Goal: Information Seeking & Learning: Check status

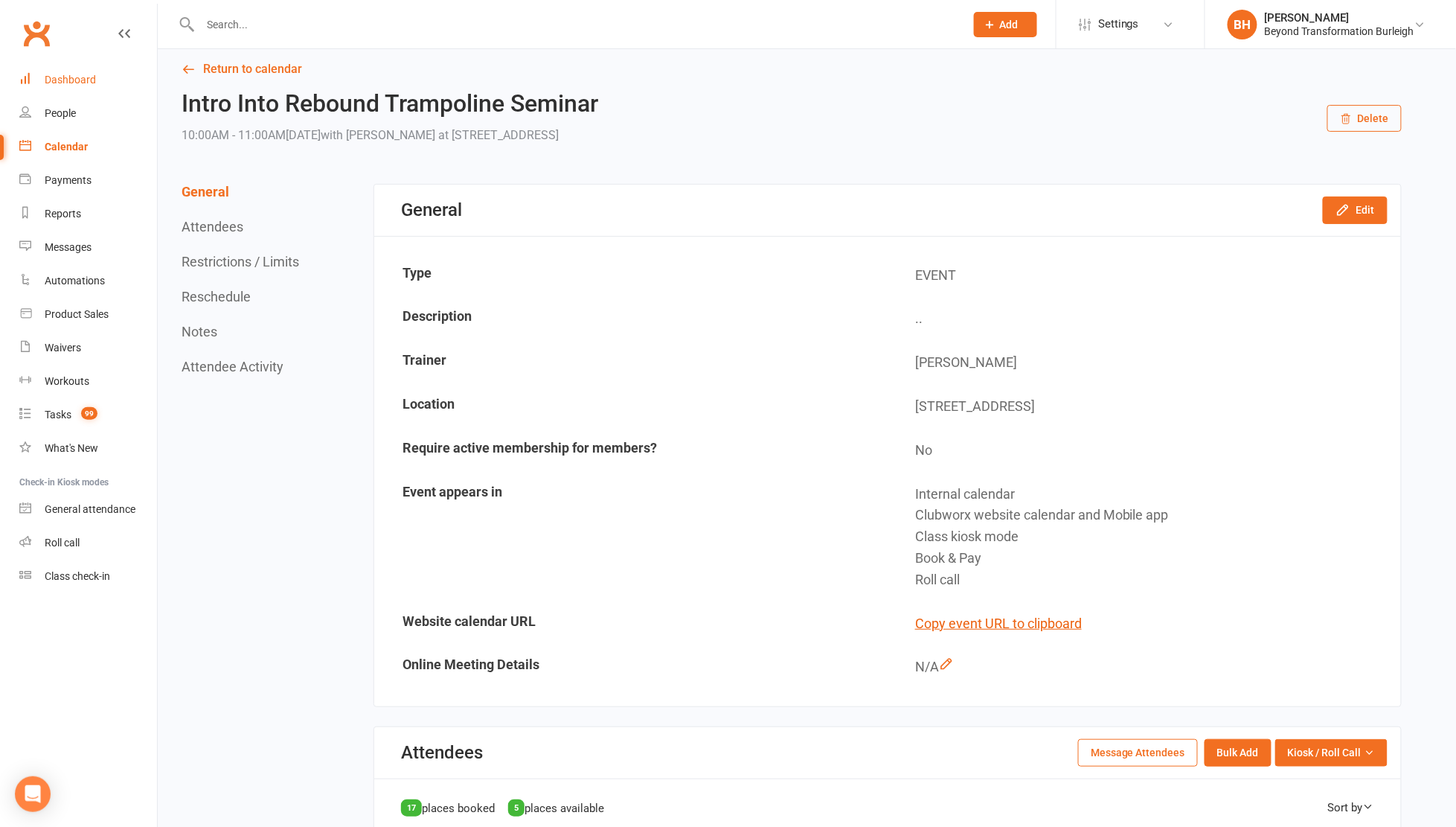
click at [75, 70] on link "Dashboard" at bounding box center [88, 80] width 138 height 34
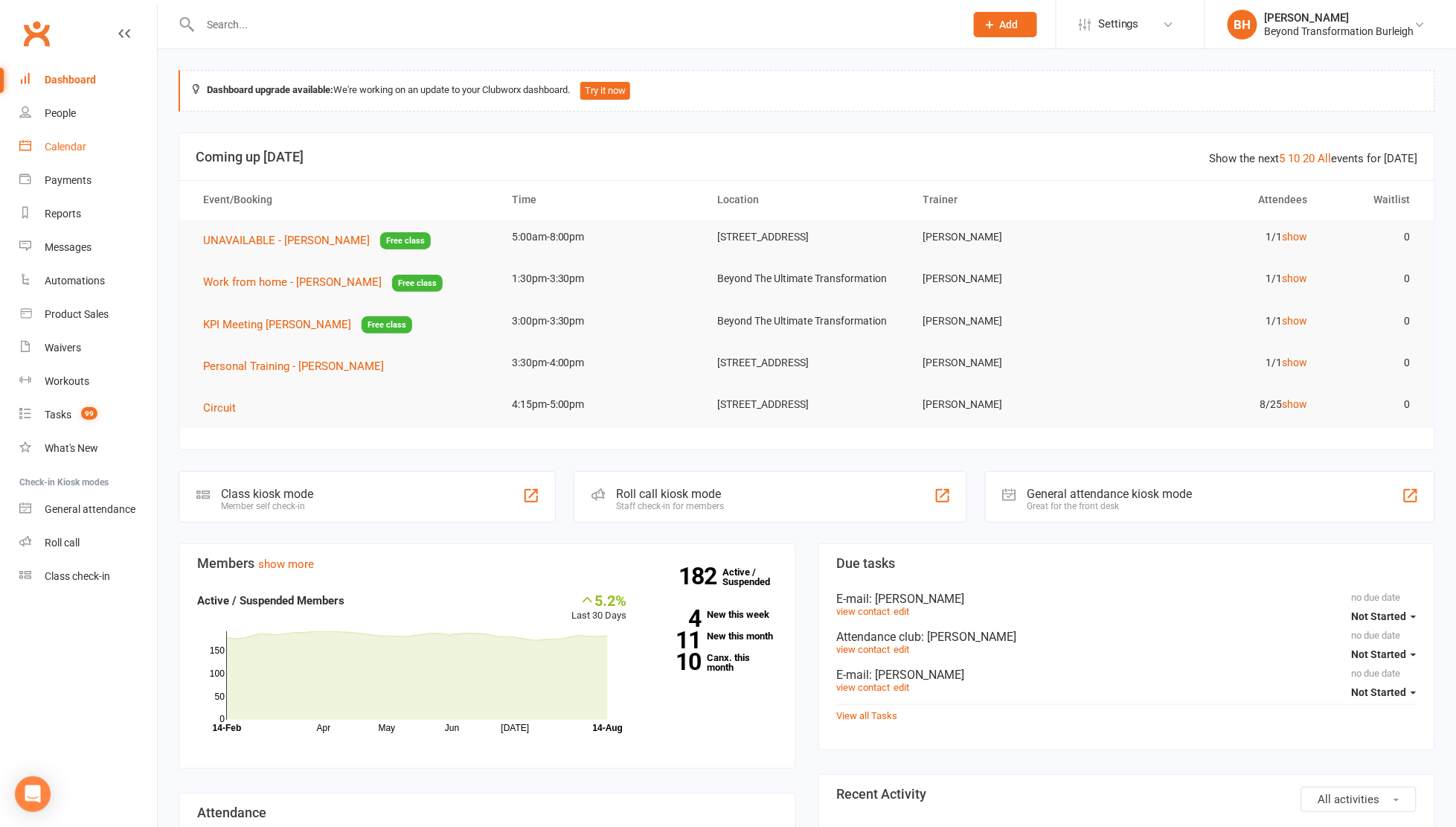
click at [55, 143] on div "Calendar" at bounding box center [66, 147] width 42 height 12
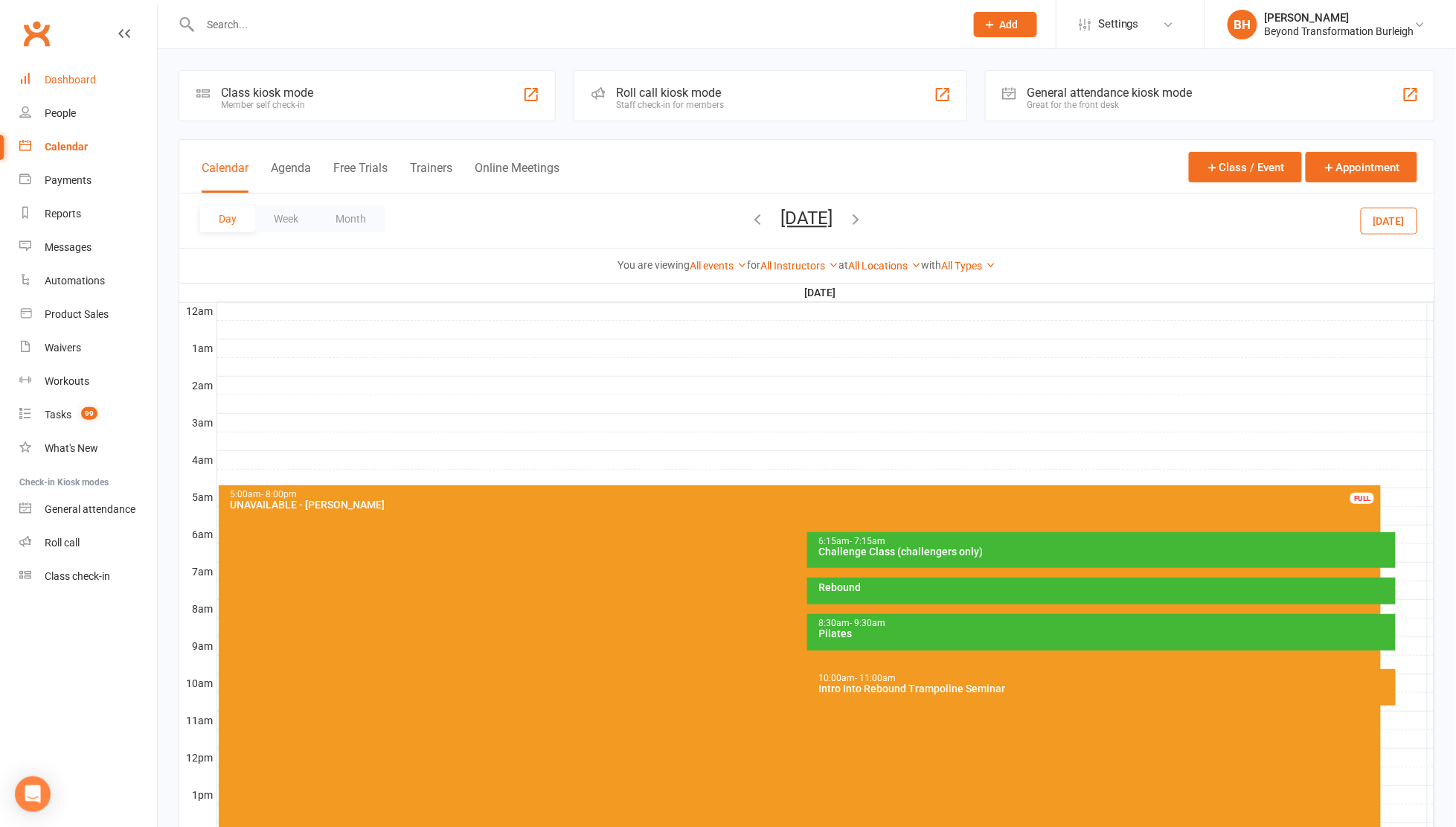
click at [73, 78] on div "Dashboard" at bounding box center [70, 80] width 51 height 12
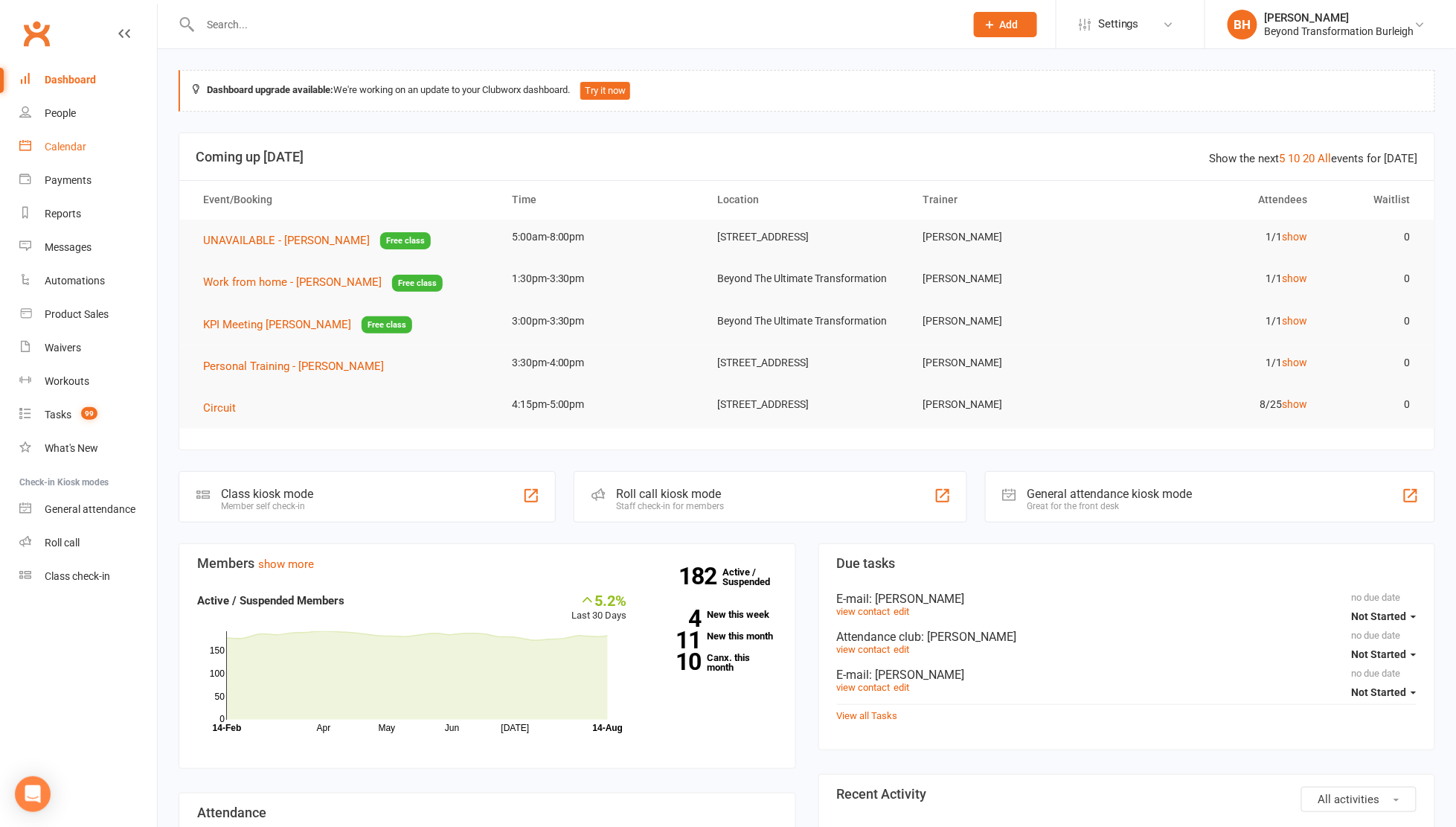
click at [76, 150] on div "Calendar" at bounding box center [66, 147] width 42 height 12
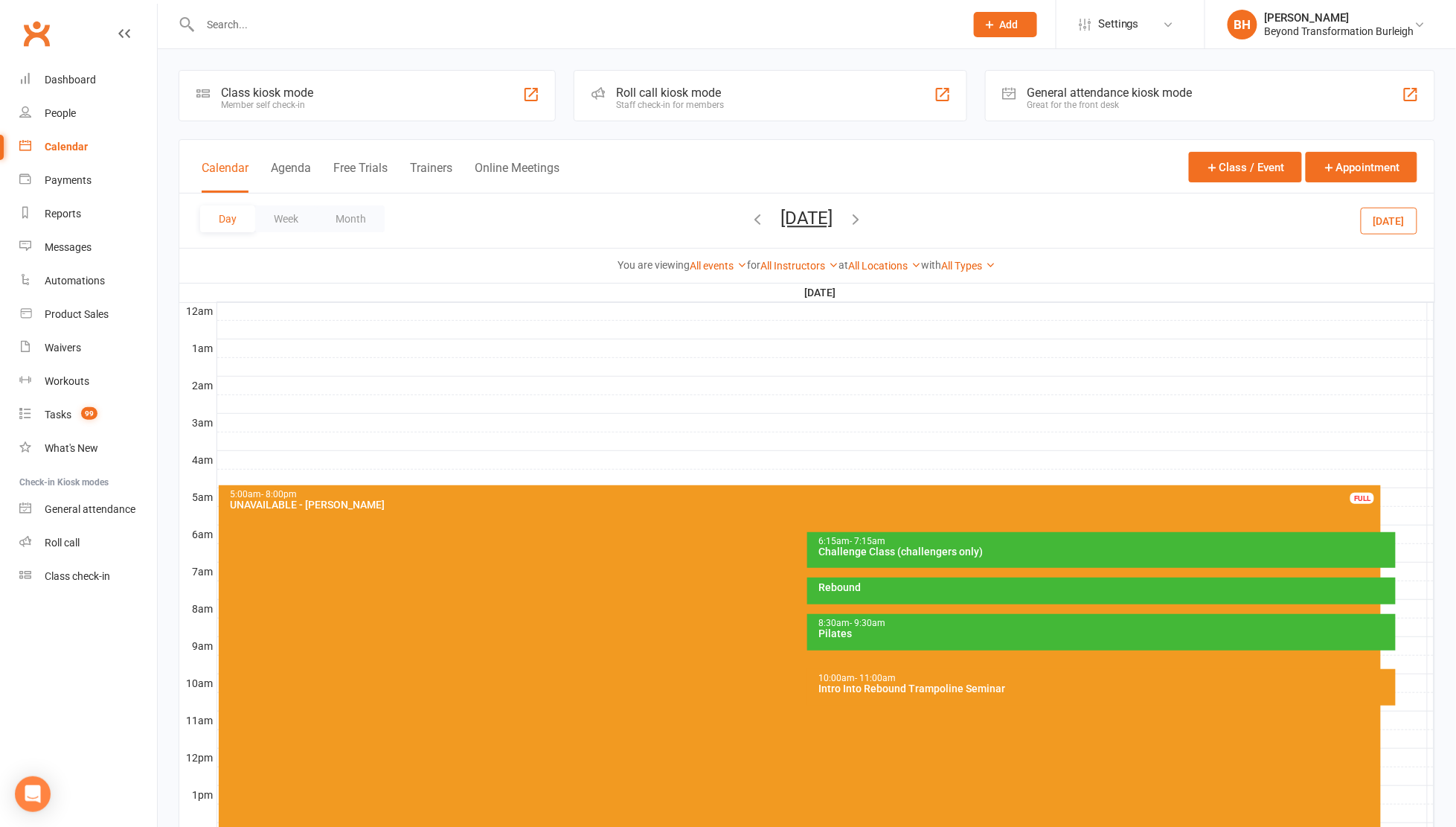
click at [814, 226] on button "[DATE]" at bounding box center [807, 218] width 52 height 21
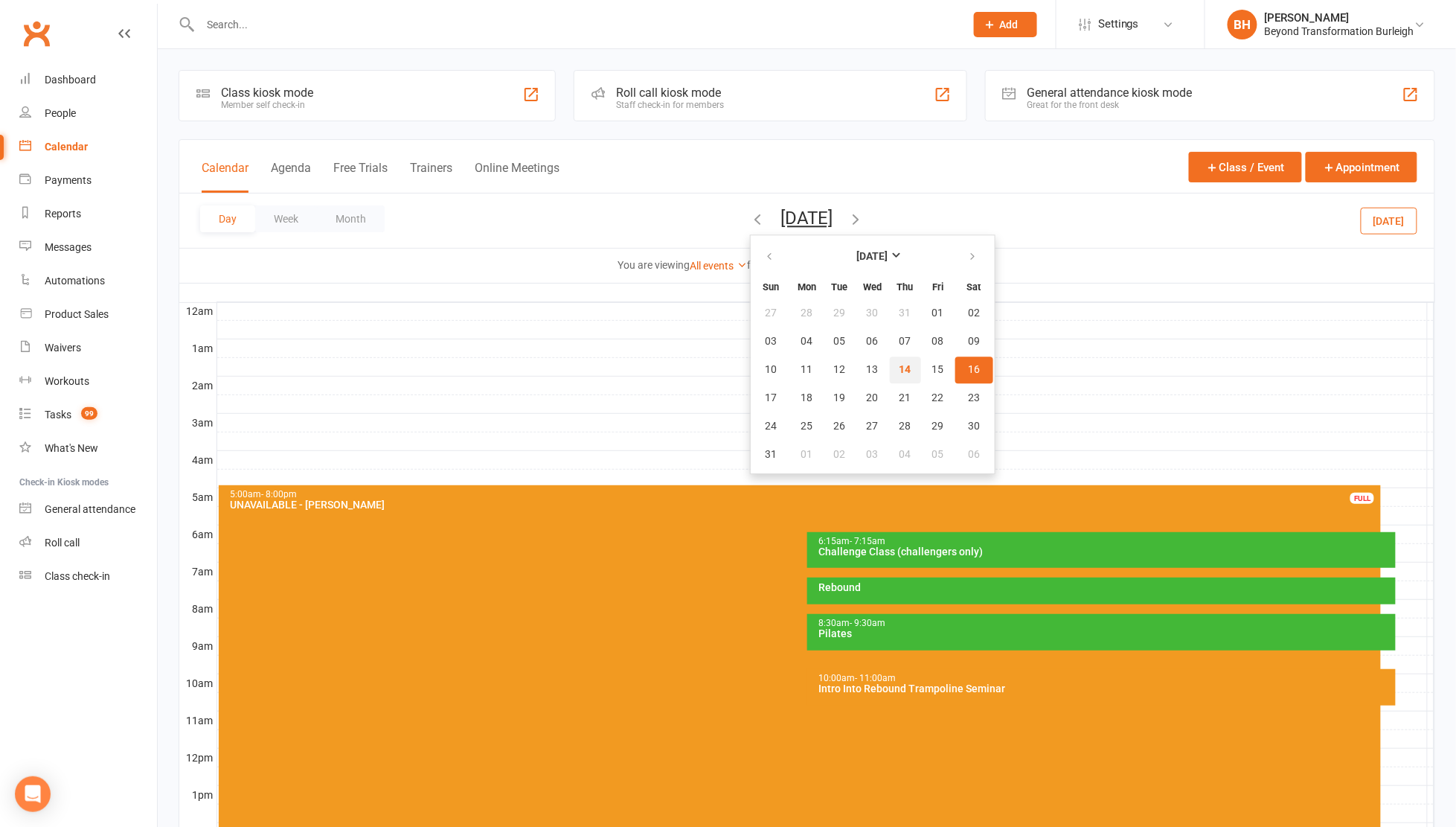
click at [900, 370] on span "14" at bounding box center [906, 370] width 12 height 12
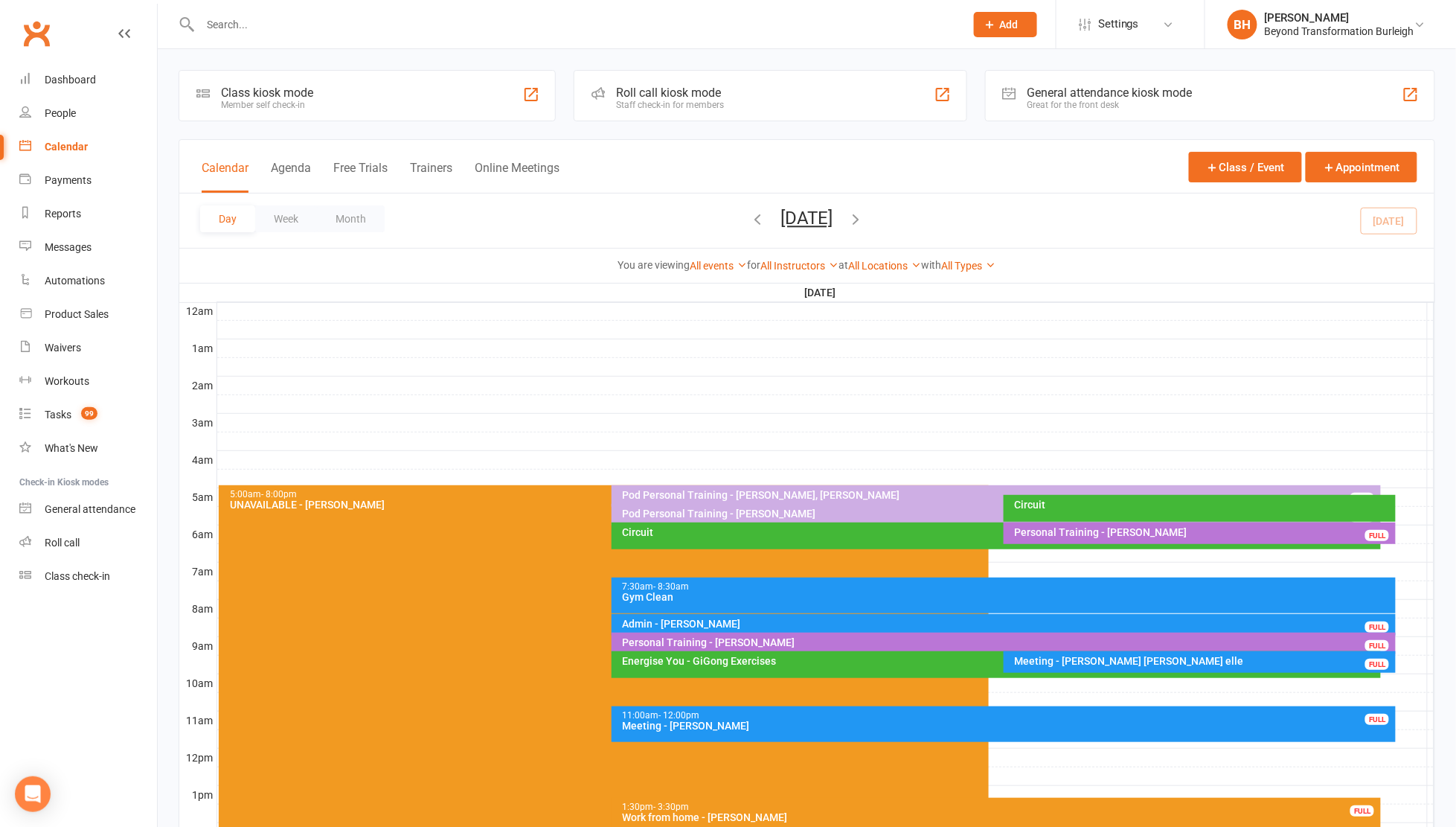
scroll to position [412, 0]
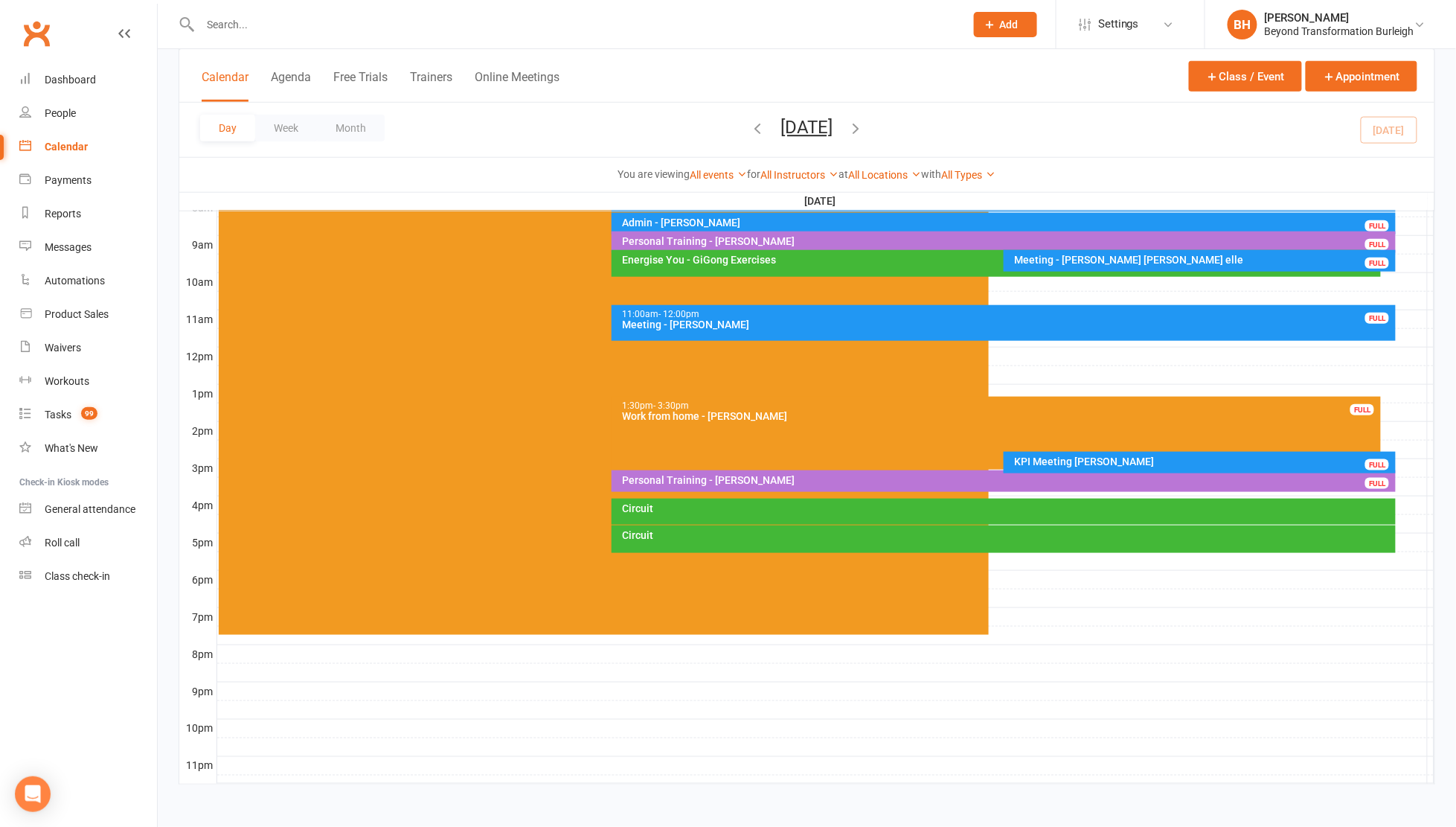
click at [1052, 456] on div "KPI Meeting [PERSON_NAME]" at bounding box center [1204, 461] width 379 height 10
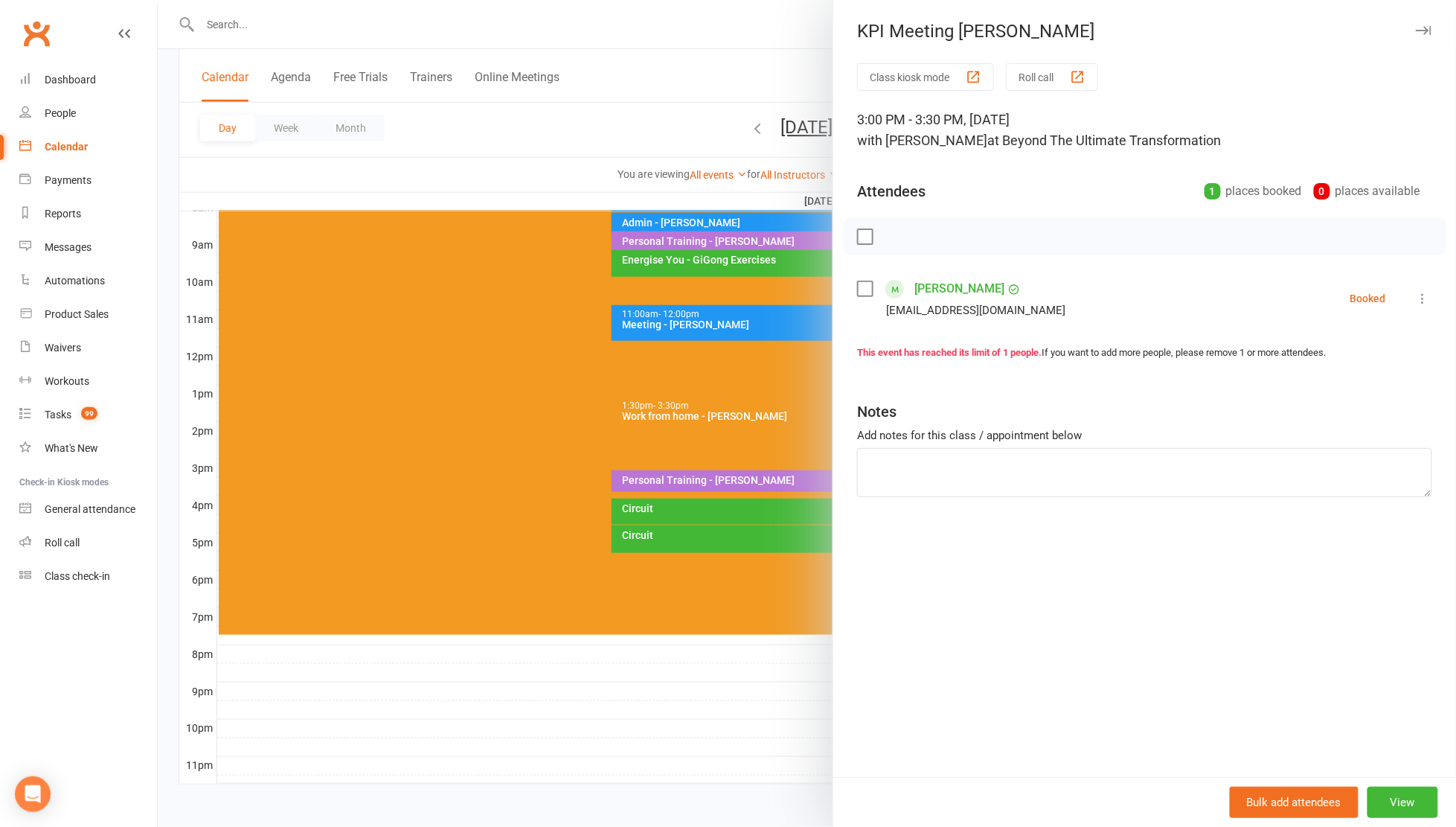
click at [727, 396] on div at bounding box center [807, 414] width 1298 height 827
